Goal: Navigation & Orientation: Find specific page/section

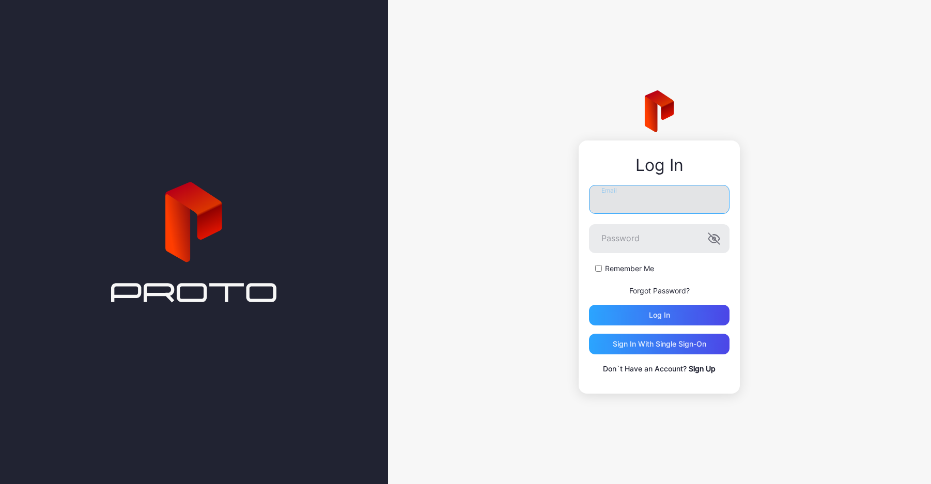
click at [637, 201] on input "Email" at bounding box center [659, 199] width 140 height 29
type input "**********"
click at [622, 317] on div "Log in" at bounding box center [659, 315] width 140 height 21
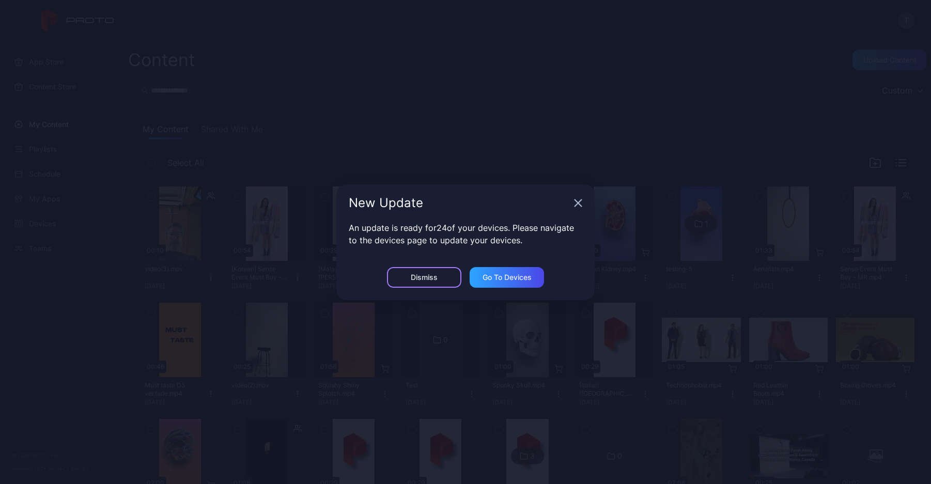
click at [425, 274] on div "Dismiss" at bounding box center [424, 277] width 27 height 8
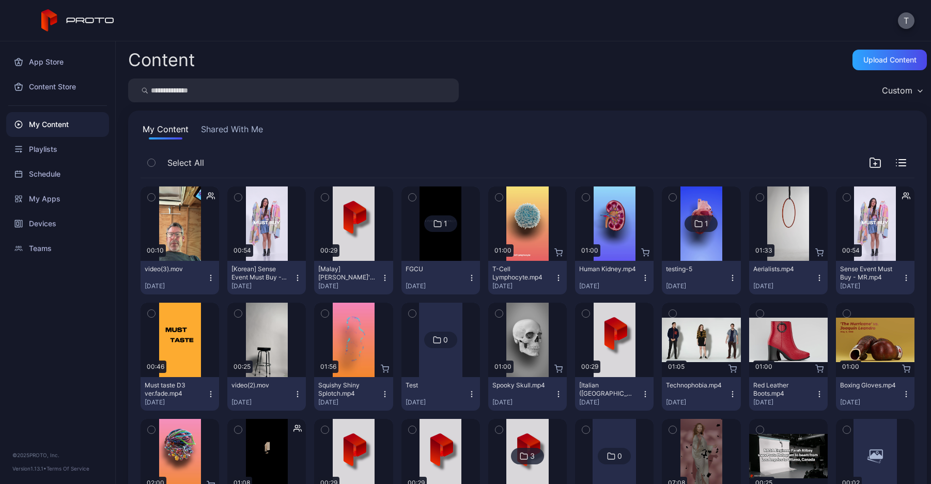
click at [907, 20] on button "T" at bounding box center [906, 20] width 17 height 17
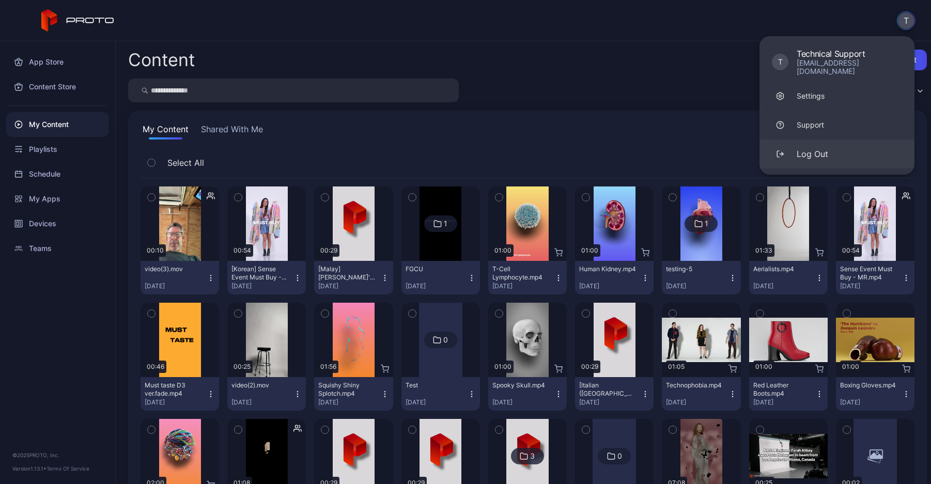
click at [808, 148] on div "Log Out" at bounding box center [812, 154] width 32 height 12
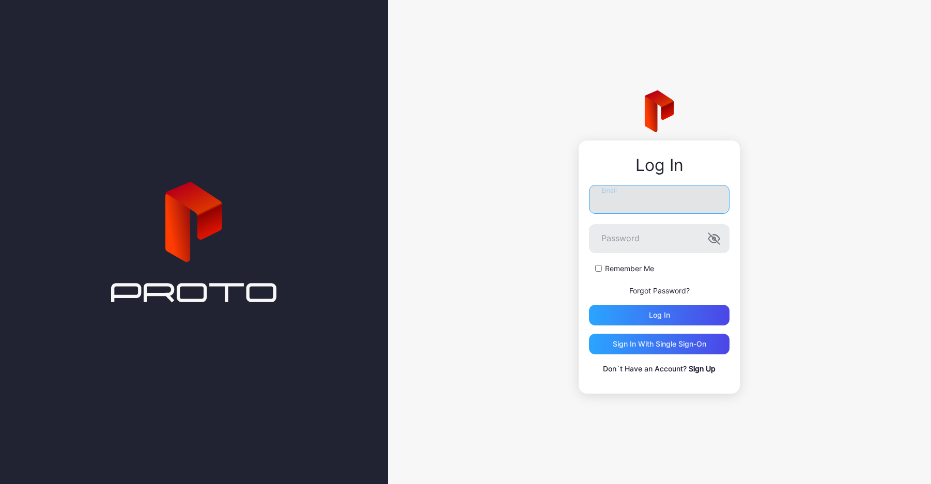
drag, startPoint x: 618, startPoint y: 206, endPoint x: 620, endPoint y: 213, distance: 7.5
click at [618, 206] on input "Email" at bounding box center [659, 199] width 140 height 29
type input "**********"
click at [636, 315] on div "Log in" at bounding box center [659, 315] width 140 height 21
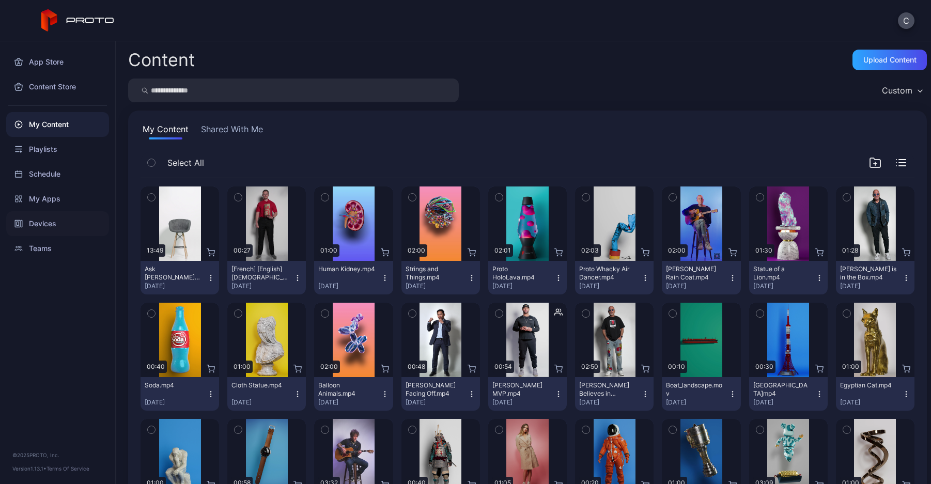
click at [69, 223] on div "Devices" at bounding box center [57, 223] width 103 height 25
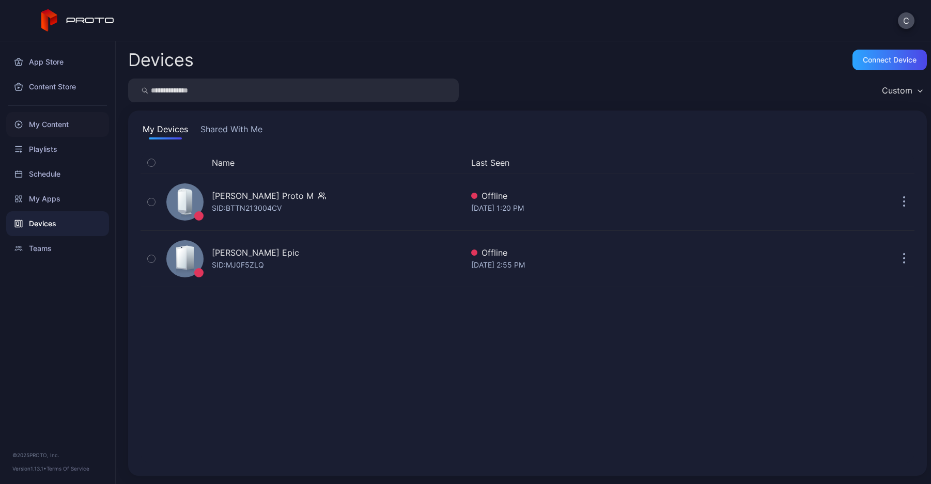
click at [60, 126] on div "My Content" at bounding box center [57, 124] width 103 height 25
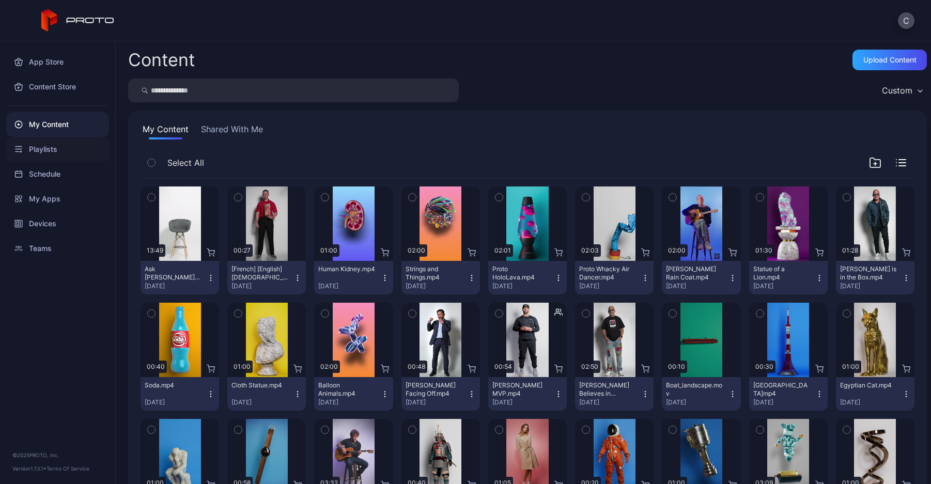
click at [71, 154] on div "Playlists" at bounding box center [57, 149] width 103 height 25
click at [54, 223] on div "Devices" at bounding box center [57, 223] width 103 height 25
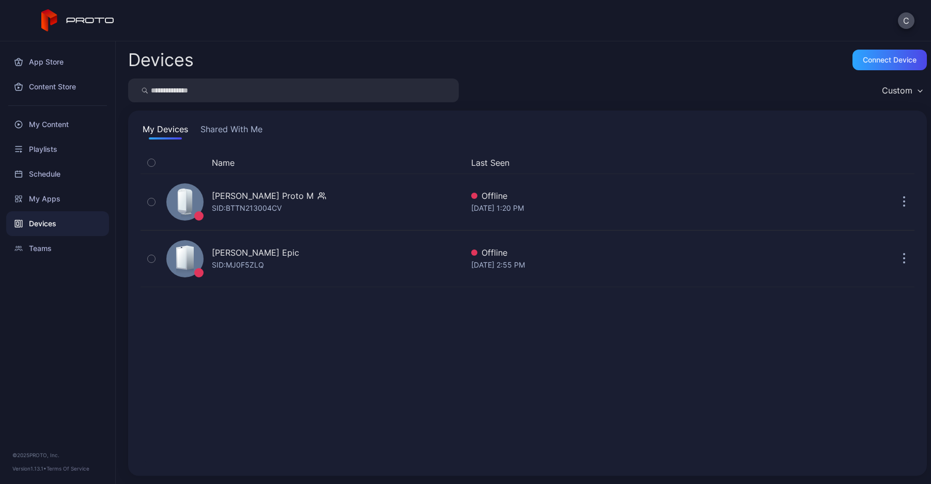
click at [897, 20] on div "C" at bounding box center [465, 20] width 931 height 41
click at [907, 22] on button "C" at bounding box center [906, 20] width 17 height 17
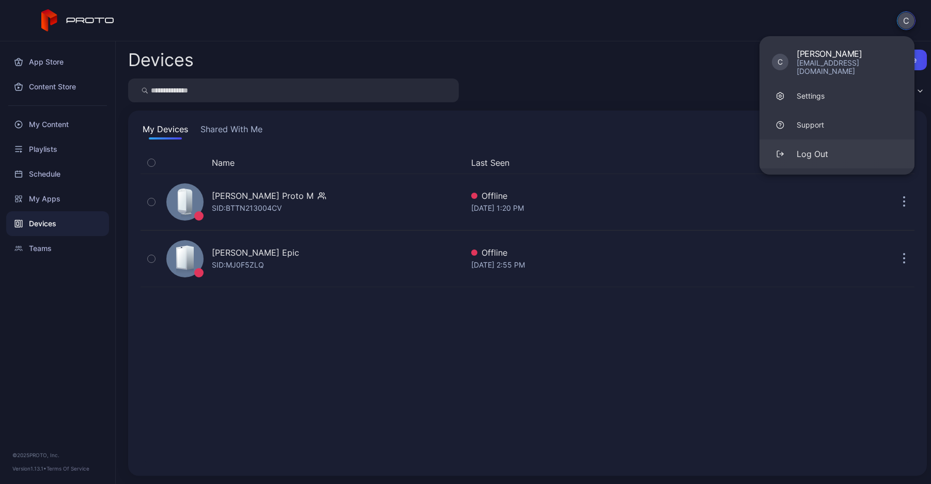
click at [796, 148] on div "Log Out" at bounding box center [812, 154] width 32 height 12
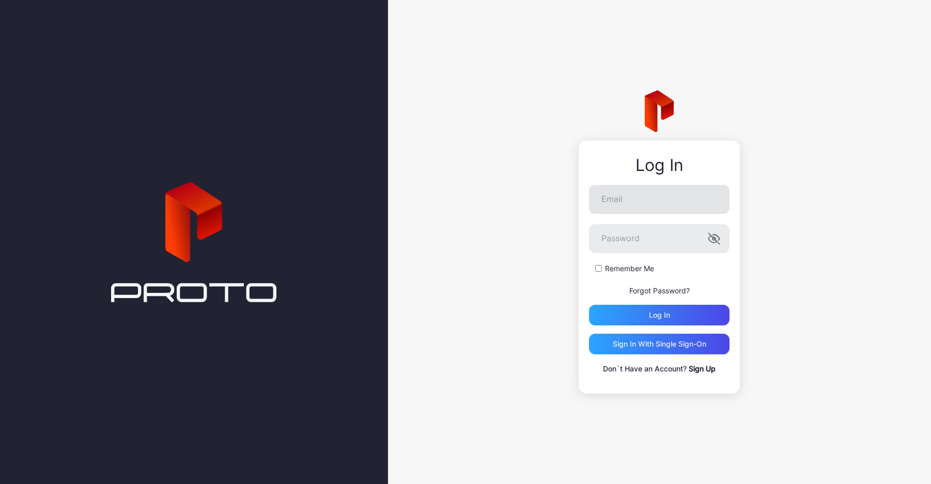
drag, startPoint x: 656, startPoint y: 220, endPoint x: 651, endPoint y: 205, distance: 15.8
click at [656, 219] on form "Email Password Remember Me Forgot Password? Log in" at bounding box center [659, 255] width 140 height 140
click at [651, 205] on input "Email" at bounding box center [659, 199] width 140 height 29
type input "**********"
click at [630, 324] on div "Log in" at bounding box center [659, 315] width 140 height 21
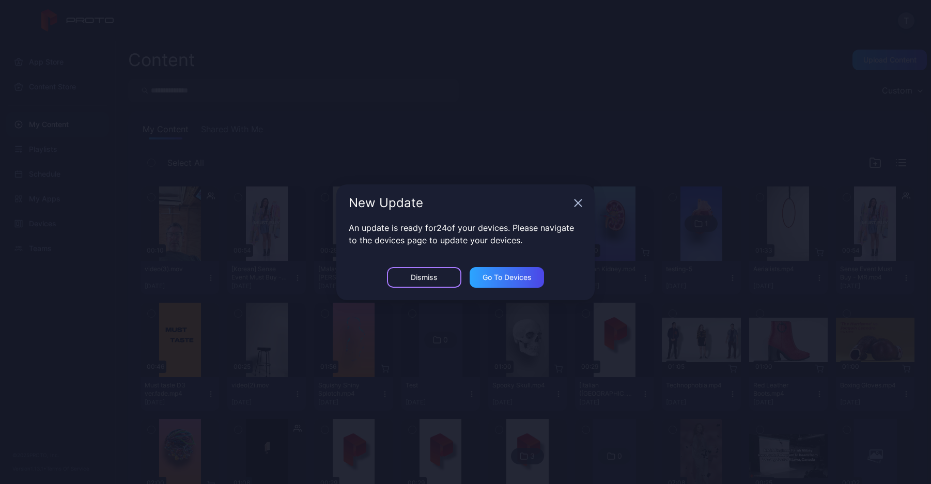
click at [407, 278] on div "Dismiss" at bounding box center [424, 277] width 74 height 21
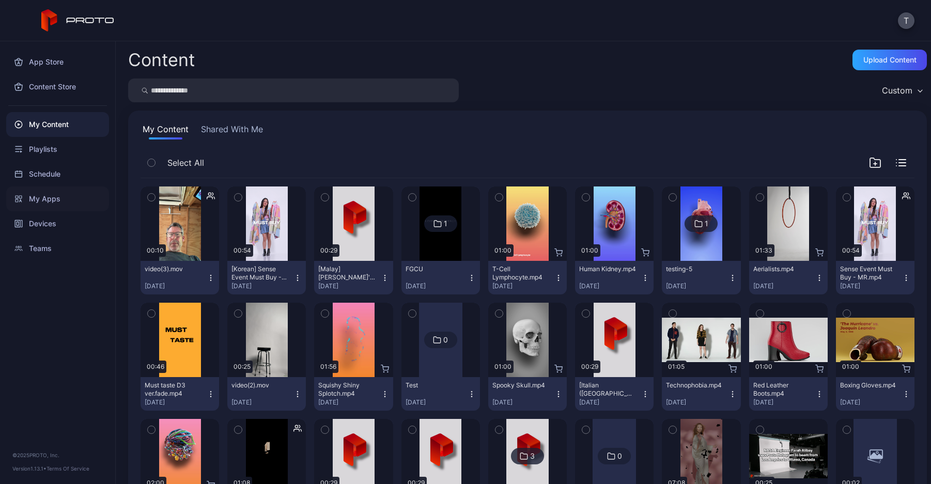
click at [64, 193] on div "My Apps" at bounding box center [57, 198] width 103 height 25
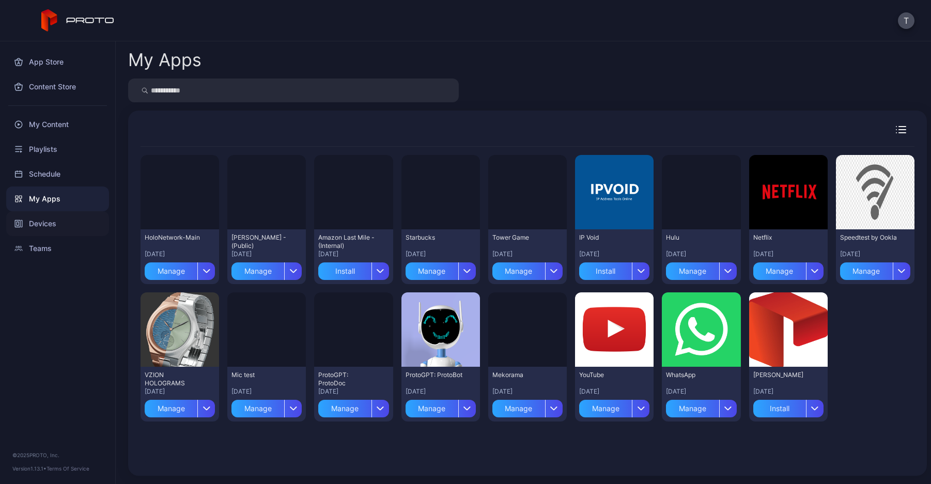
click at [63, 223] on div "Devices" at bounding box center [57, 223] width 103 height 25
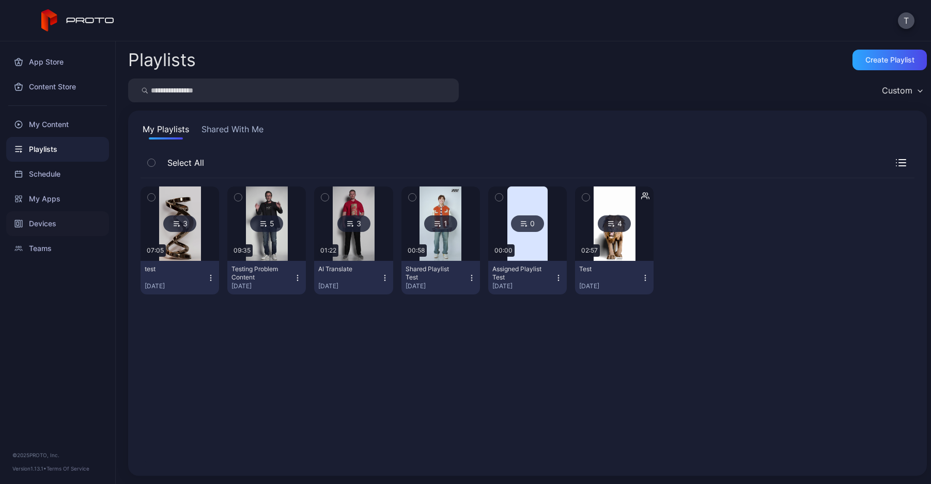
click at [56, 222] on div "Devices" at bounding box center [57, 223] width 103 height 25
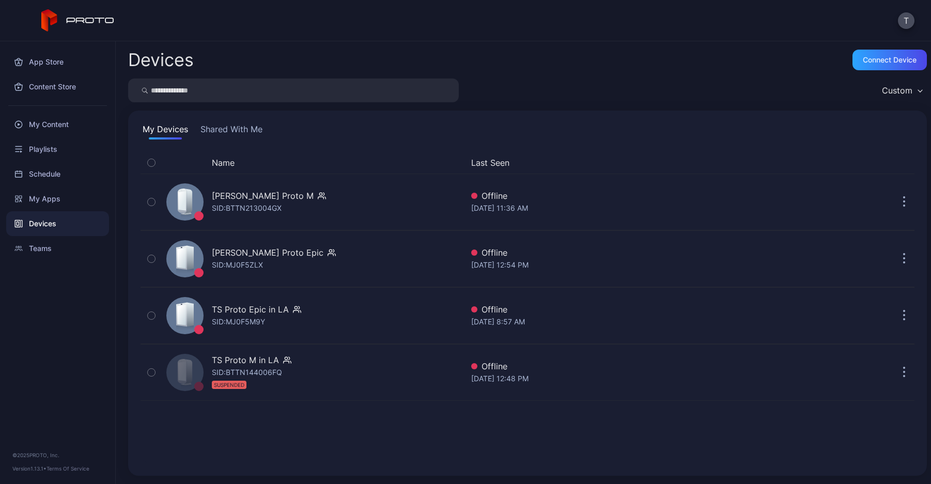
click at [899, 13] on div "T" at bounding box center [906, 20] width 17 height 17
click at [916, 19] on div "T" at bounding box center [465, 20] width 931 height 41
click at [901, 25] on button "T" at bounding box center [906, 20] width 17 height 17
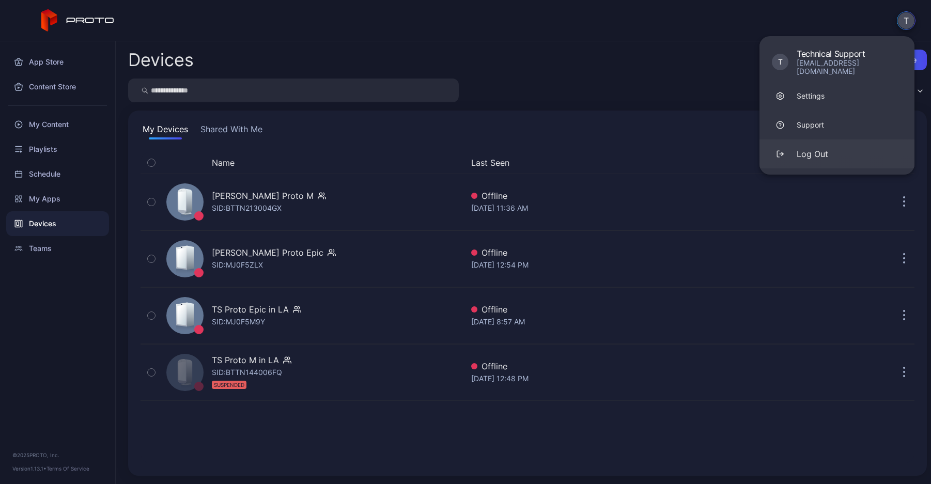
click at [790, 149] on button "Log Out" at bounding box center [836, 153] width 155 height 29
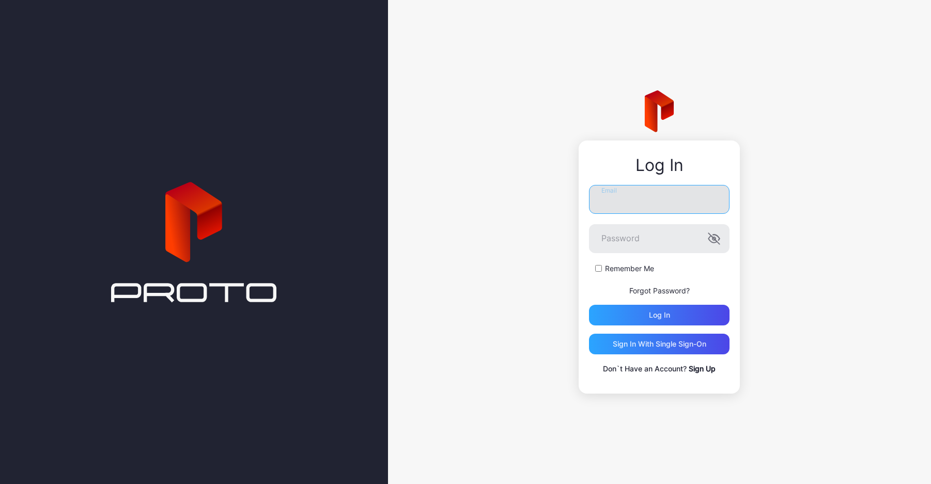
click at [633, 203] on input "Email" at bounding box center [659, 199] width 140 height 29
type input "**********"
click at [658, 319] on div "Log in" at bounding box center [659, 315] width 140 height 21
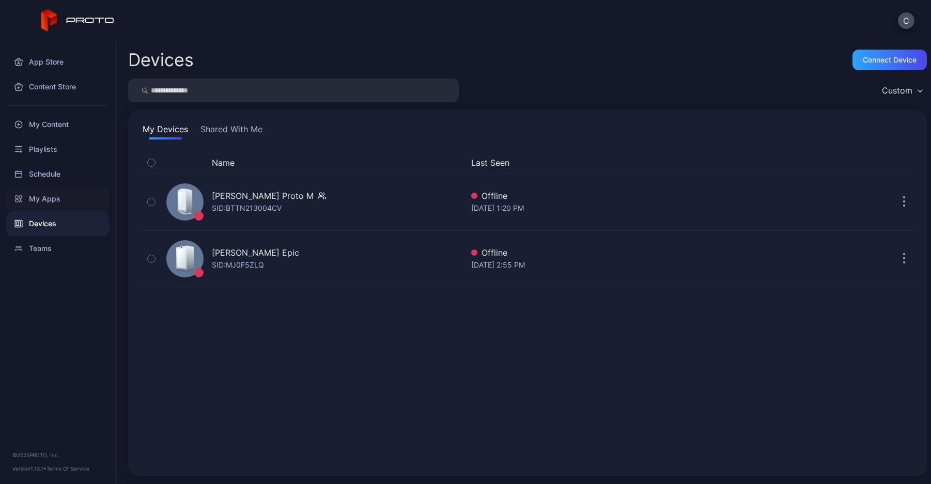
click at [57, 199] on div "My Apps" at bounding box center [57, 198] width 103 height 25
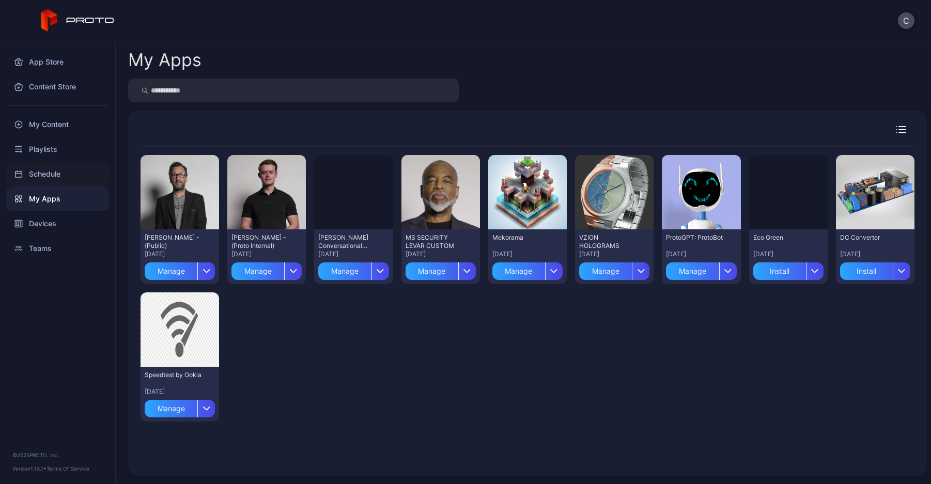
click at [70, 174] on div "Schedule" at bounding box center [57, 174] width 103 height 25
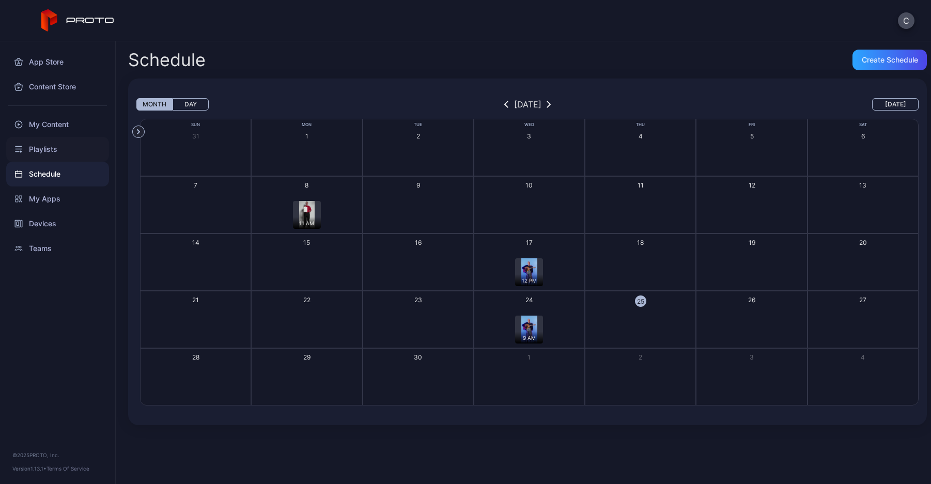
click at [73, 151] on div "Playlists" at bounding box center [57, 149] width 103 height 25
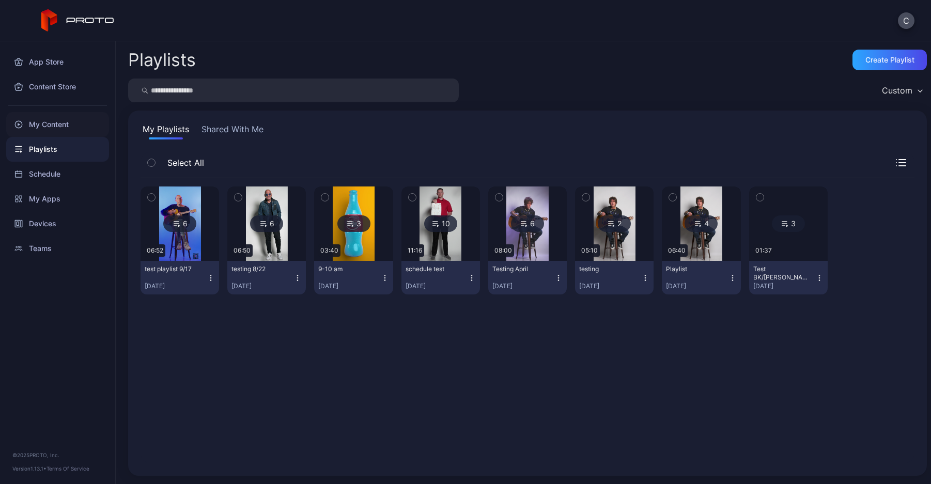
click at [64, 124] on div "My Content" at bounding box center [57, 124] width 103 height 25
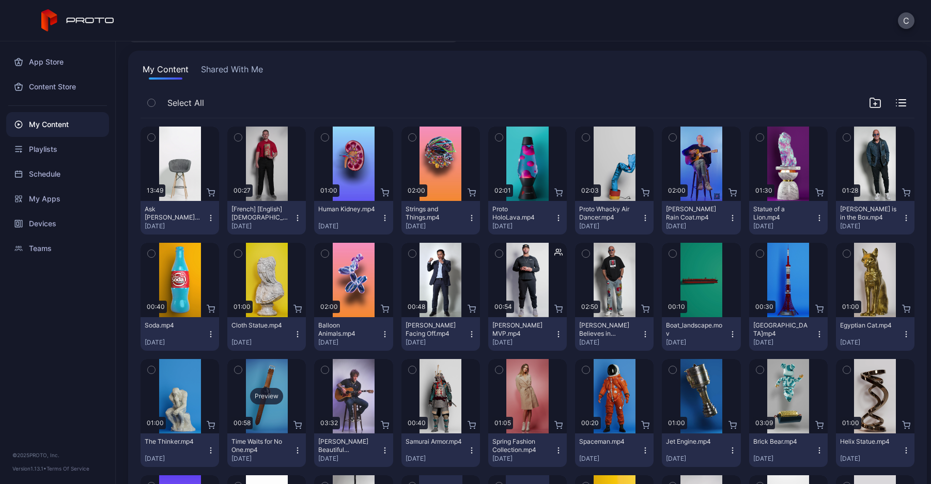
scroll to position [155, 0]
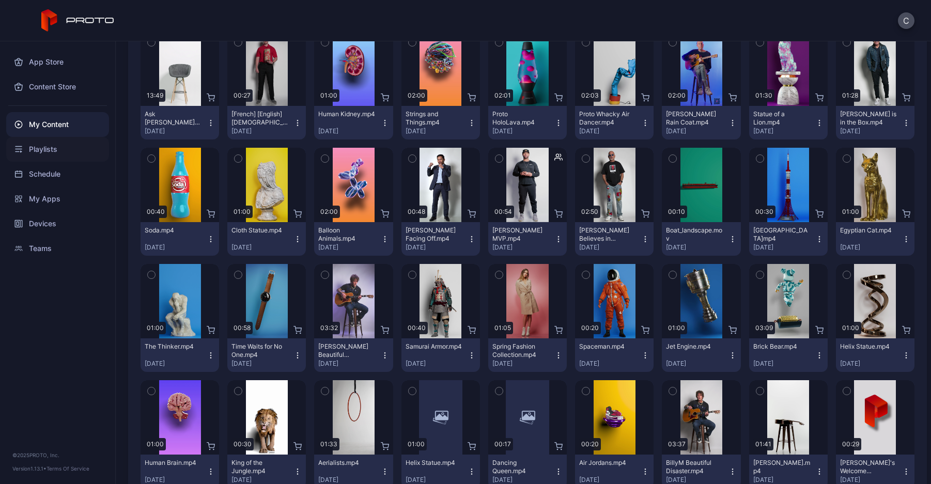
click at [51, 152] on div "Playlists" at bounding box center [57, 149] width 103 height 25
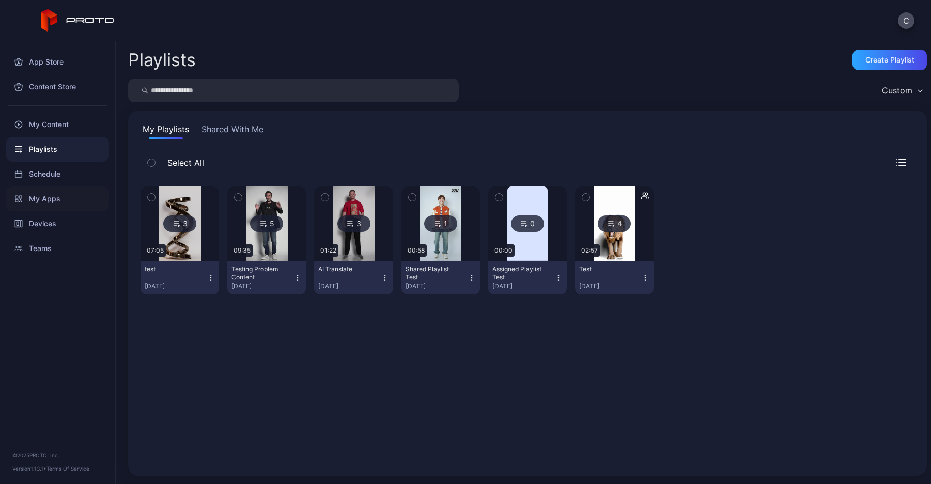
click at [54, 209] on div "My Apps" at bounding box center [57, 198] width 103 height 25
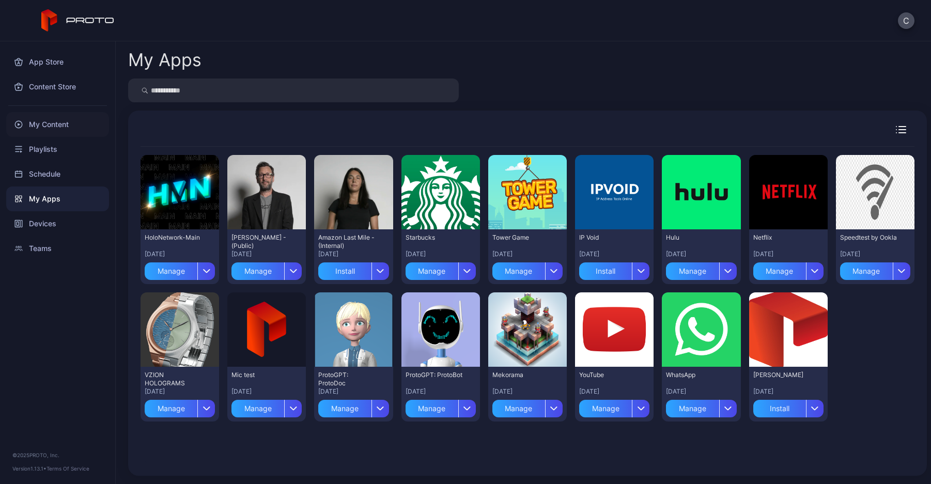
click at [56, 121] on div "My Content" at bounding box center [57, 124] width 103 height 25
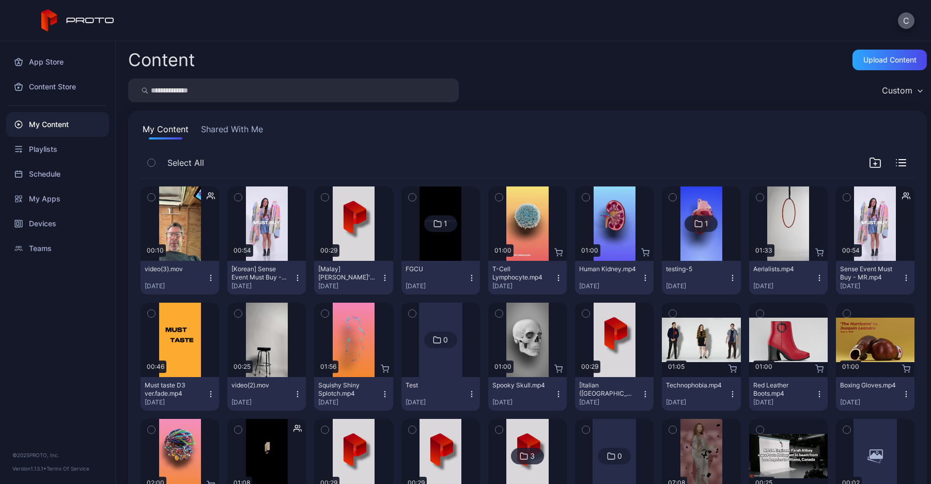
click at [905, 24] on button "C" at bounding box center [906, 20] width 17 height 17
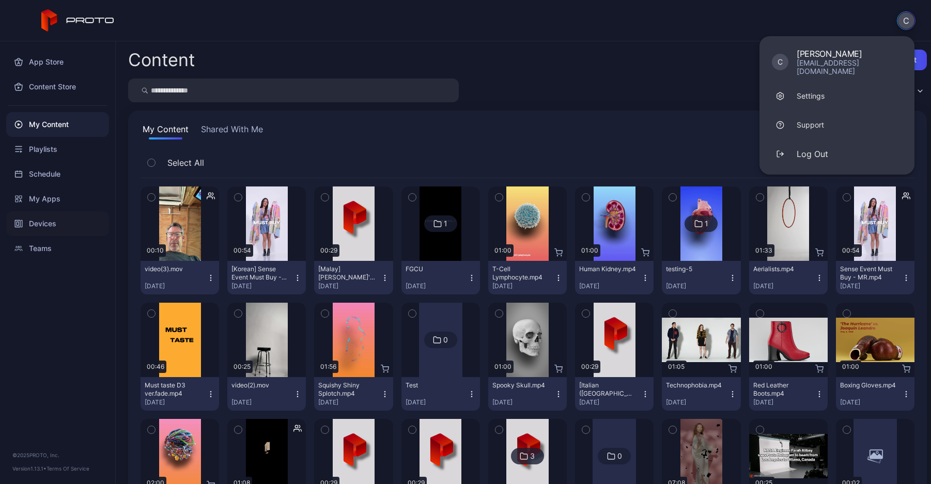
click at [72, 213] on div "Devices" at bounding box center [57, 223] width 103 height 25
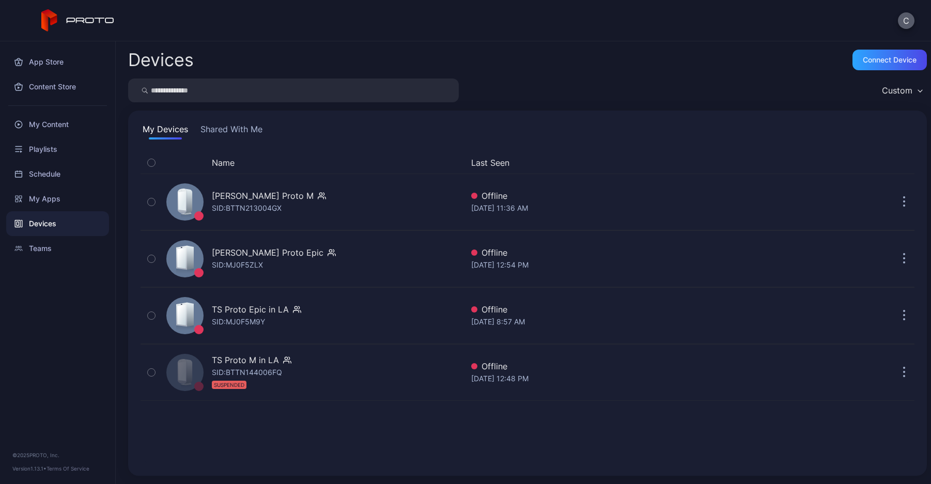
click at [908, 23] on button "C" at bounding box center [906, 20] width 17 height 17
click at [841, 19] on div "C" at bounding box center [465, 20] width 931 height 41
click at [903, 19] on button "C" at bounding box center [906, 20] width 17 height 17
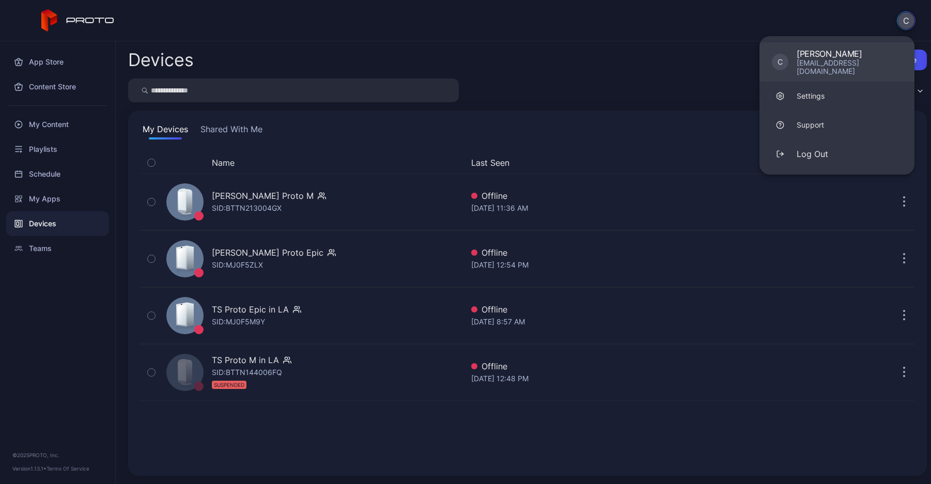
click at [846, 59] on div "colerossman99@gmail.com" at bounding box center [848, 67] width 105 height 17
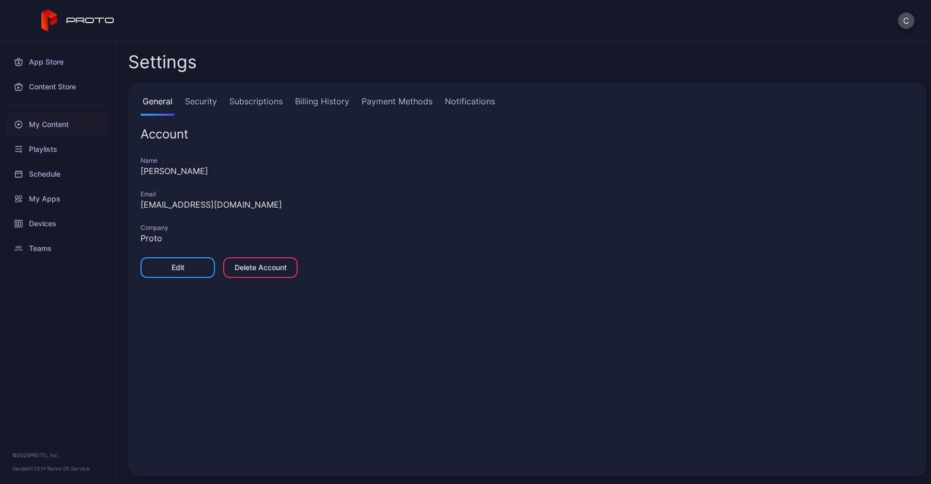
click at [56, 121] on div "My Content" at bounding box center [57, 124] width 103 height 25
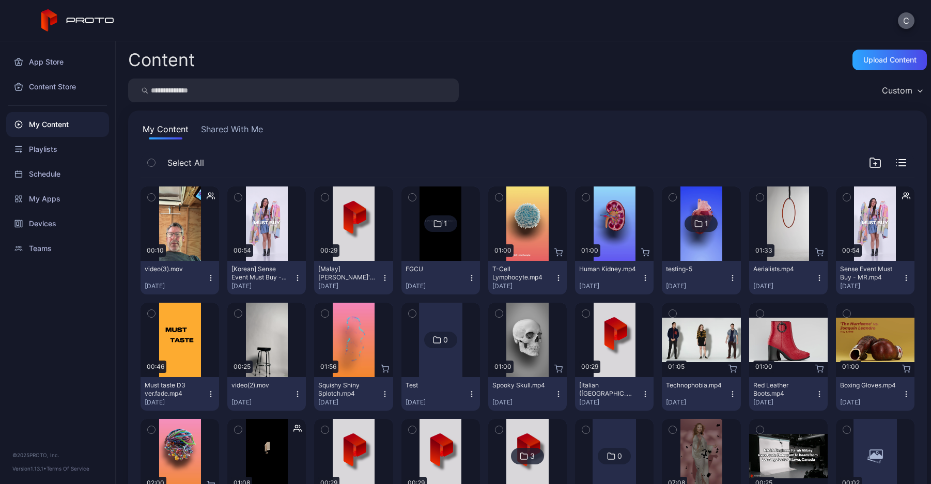
click at [911, 24] on button "C" at bounding box center [906, 20] width 17 height 17
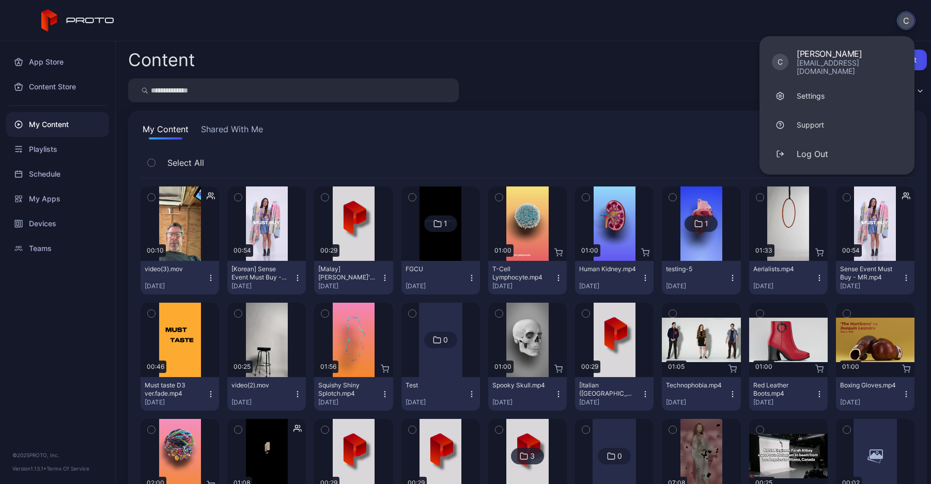
click at [845, 19] on div "C C Cole Rossman colerossman99@gmail.com Settings Support Log Out" at bounding box center [465, 20] width 931 height 41
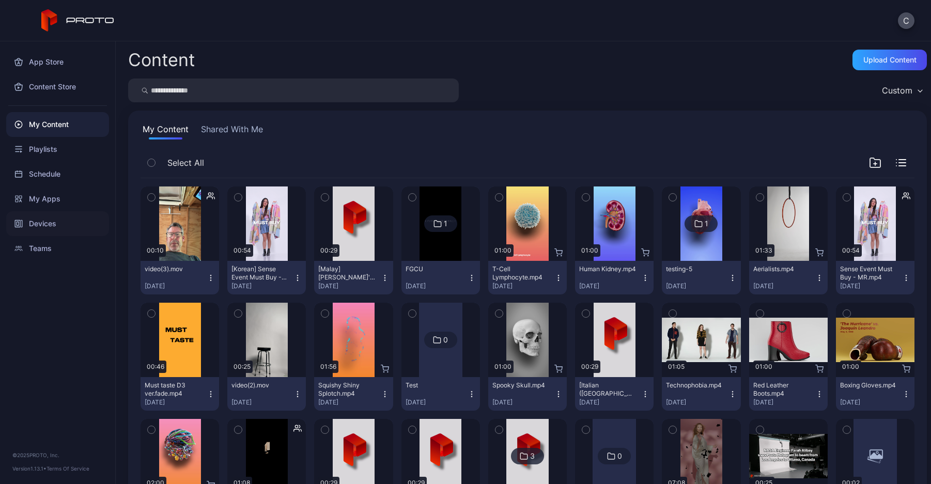
click at [75, 219] on div "Devices" at bounding box center [57, 223] width 103 height 25
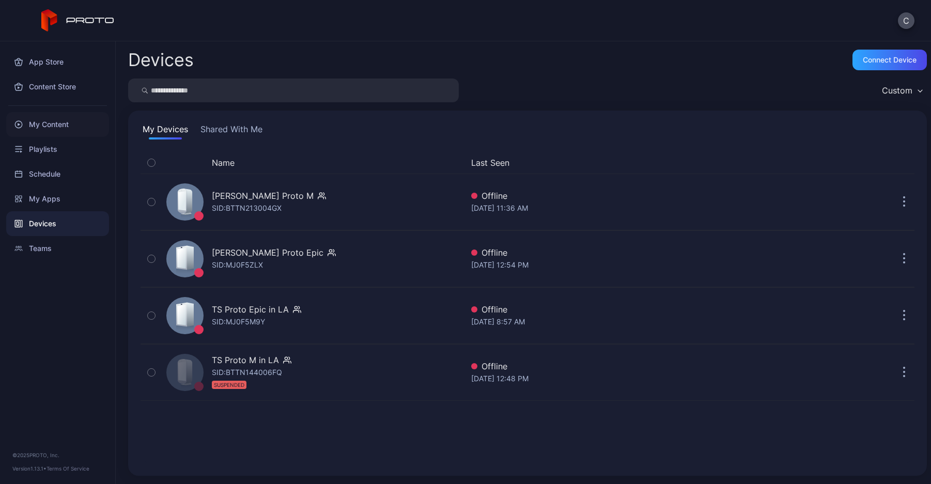
click at [70, 128] on div "My Content" at bounding box center [57, 124] width 103 height 25
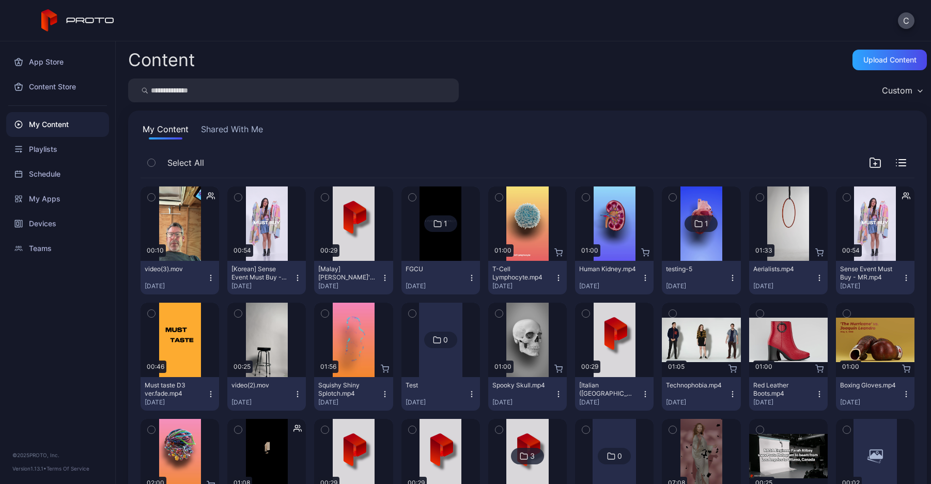
click at [836, 32] on div "C" at bounding box center [465, 20] width 931 height 41
click at [907, 30] on div "C" at bounding box center [465, 20] width 931 height 41
click at [907, 21] on button "C" at bounding box center [906, 20] width 17 height 17
click at [555, 23] on div "C" at bounding box center [465, 20] width 931 height 41
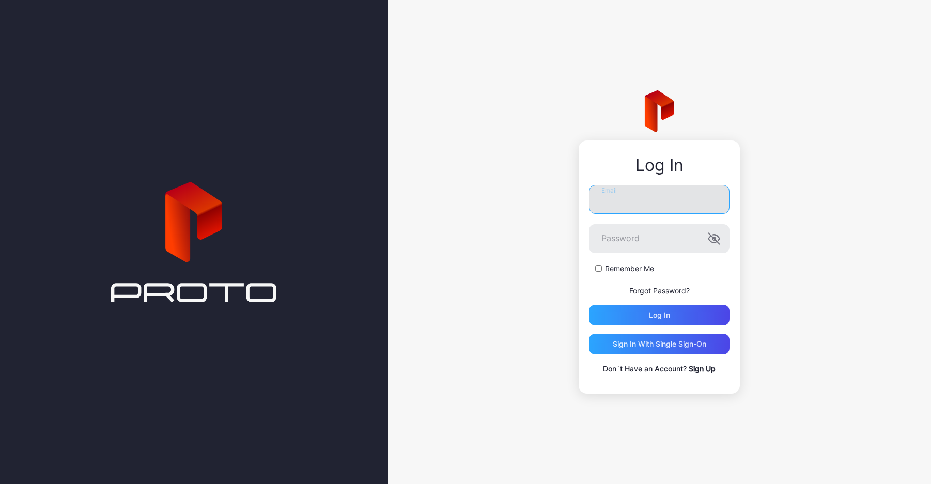
click at [607, 197] on input "Email" at bounding box center [659, 199] width 140 height 29
type input "**********"
click at [621, 313] on div "Log in" at bounding box center [659, 315] width 140 height 21
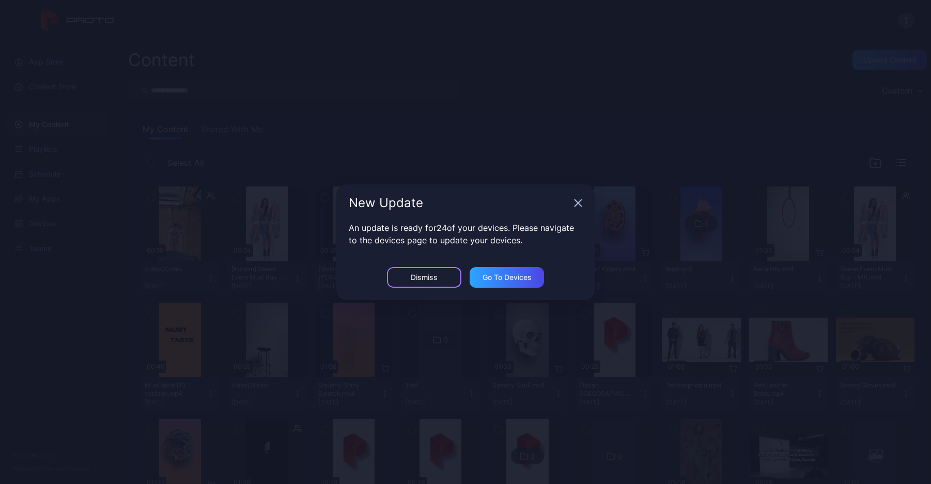
click at [412, 273] on div "Dismiss" at bounding box center [424, 277] width 27 height 8
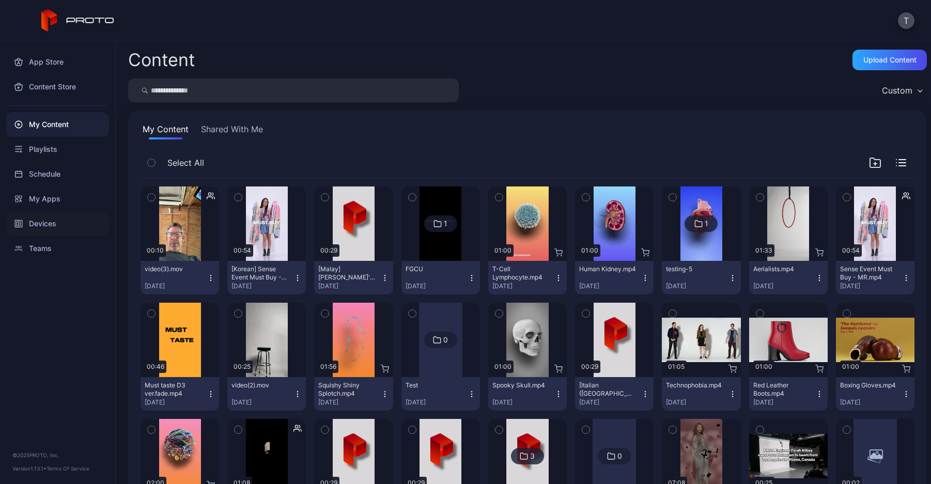
click at [58, 226] on div "Devices" at bounding box center [57, 223] width 103 height 25
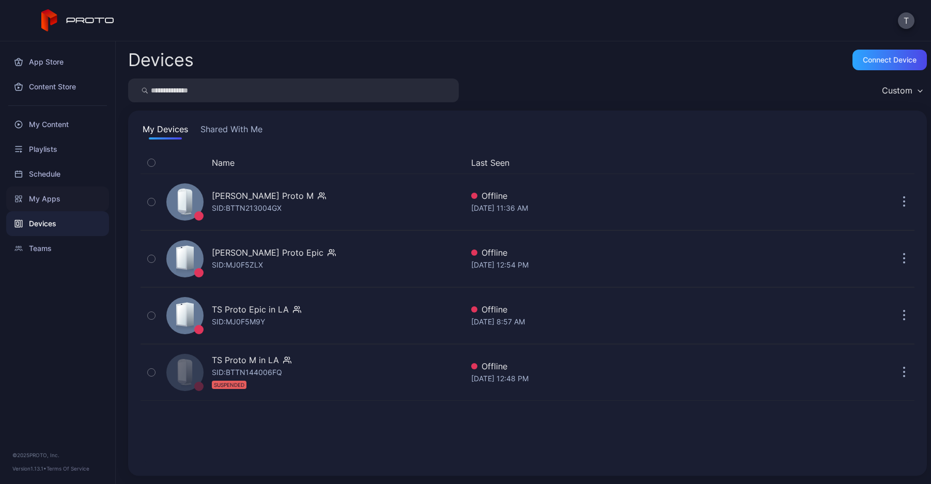
click at [58, 199] on div "My Apps" at bounding box center [57, 198] width 103 height 25
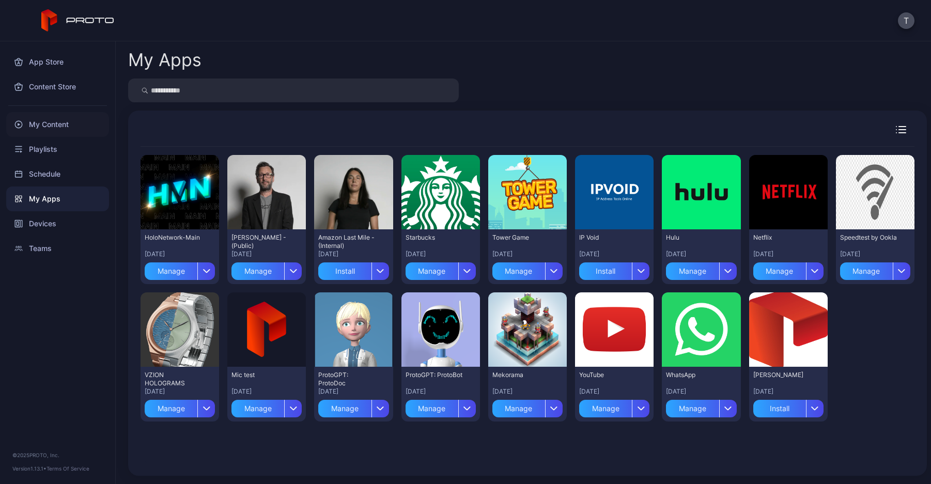
click at [66, 123] on div "My Content" at bounding box center [57, 124] width 103 height 25
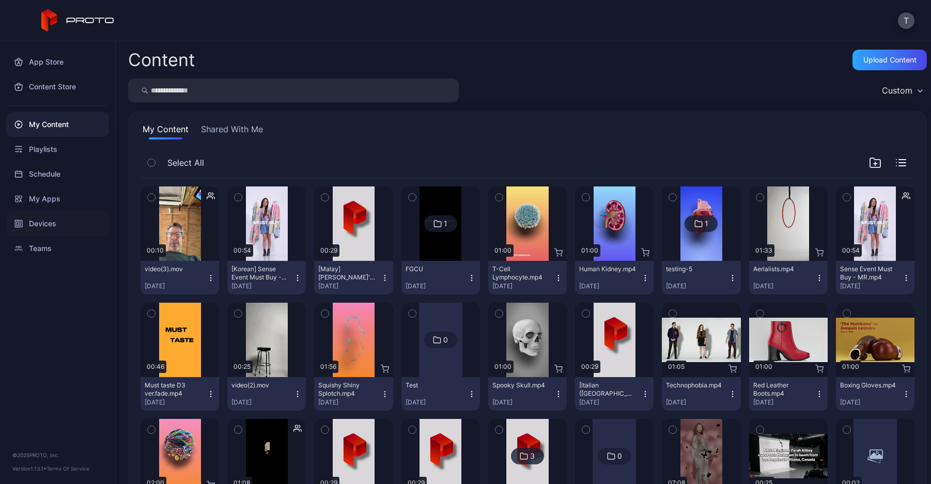
click at [44, 228] on div "Devices" at bounding box center [57, 223] width 103 height 25
